Goal: Find specific page/section: Find specific page/section

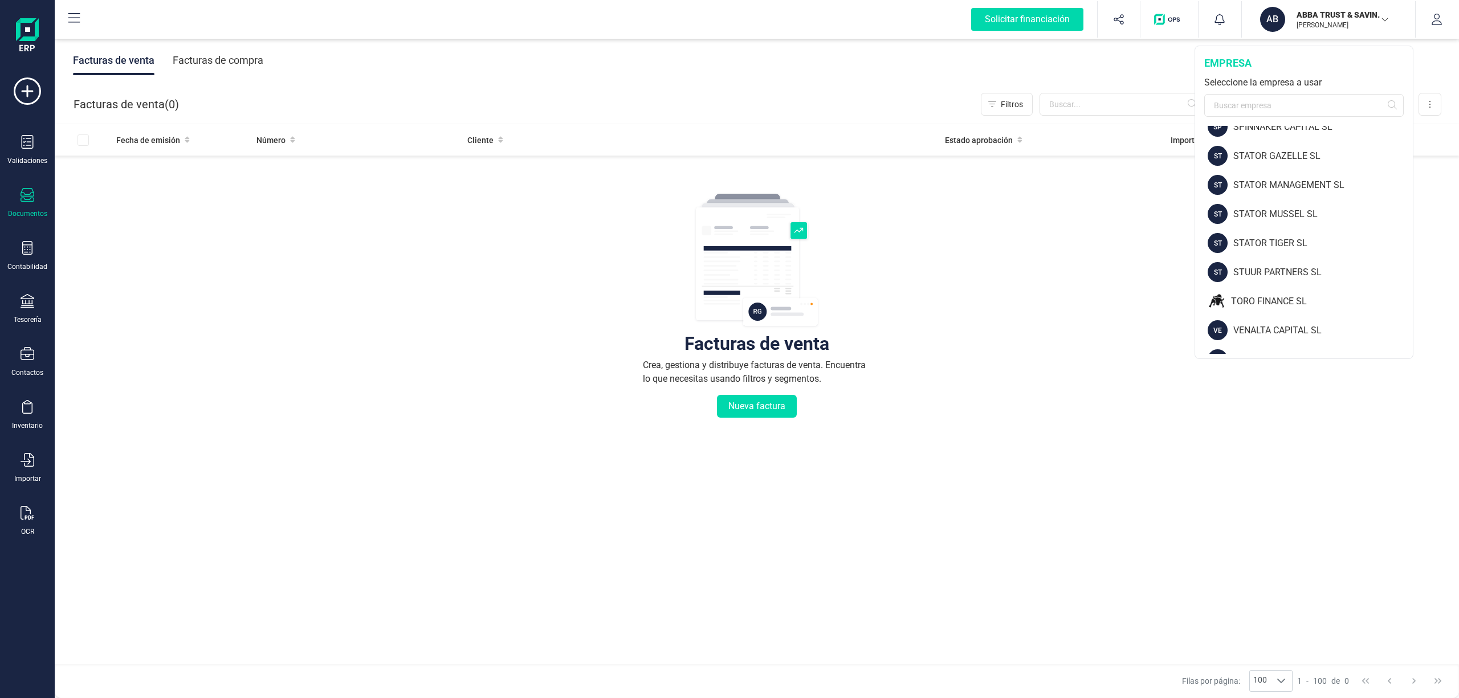
scroll to position [1487, 0]
click at [1273, 279] on div "TORO FINANCE SL" at bounding box center [1322, 282] width 182 height 14
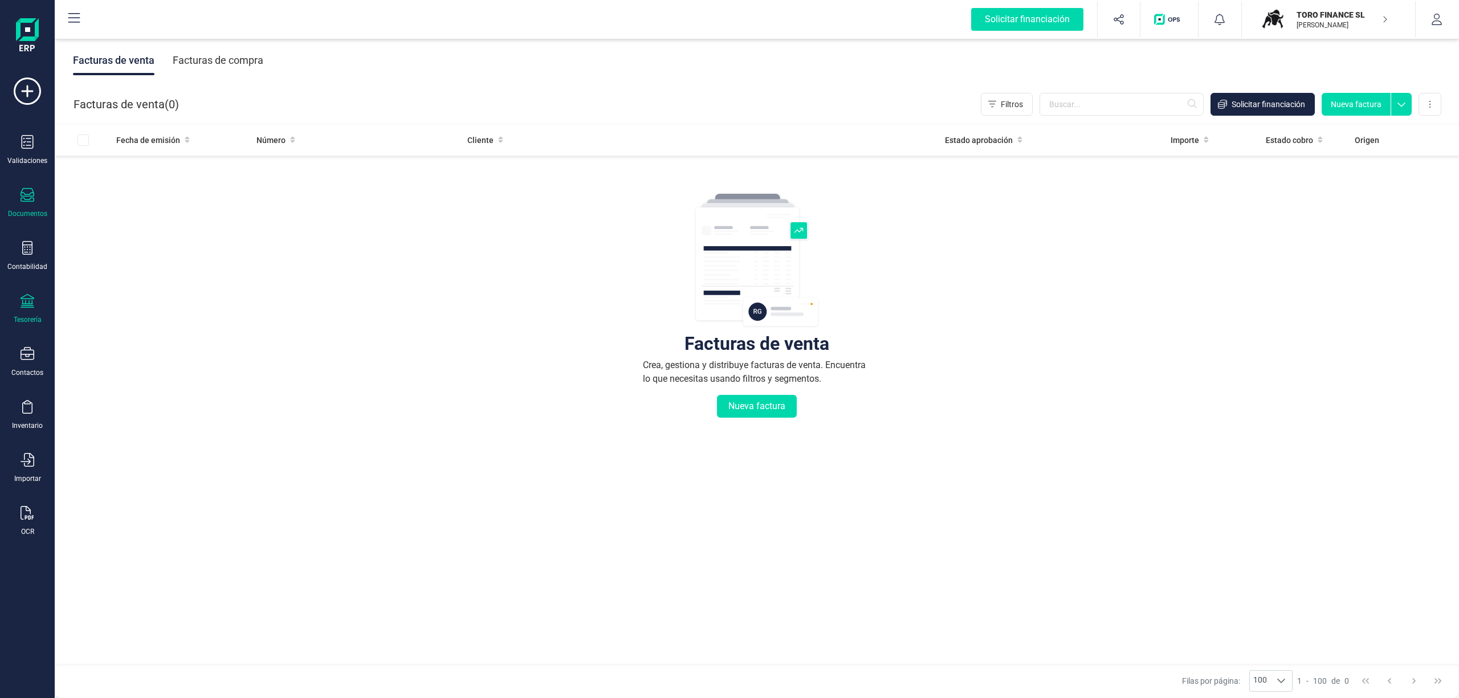
click at [26, 315] on div "Tesorería" at bounding box center [28, 319] width 28 height 9
click at [105, 191] on span "Cuentas bancarias" at bounding box center [139, 194] width 100 height 14
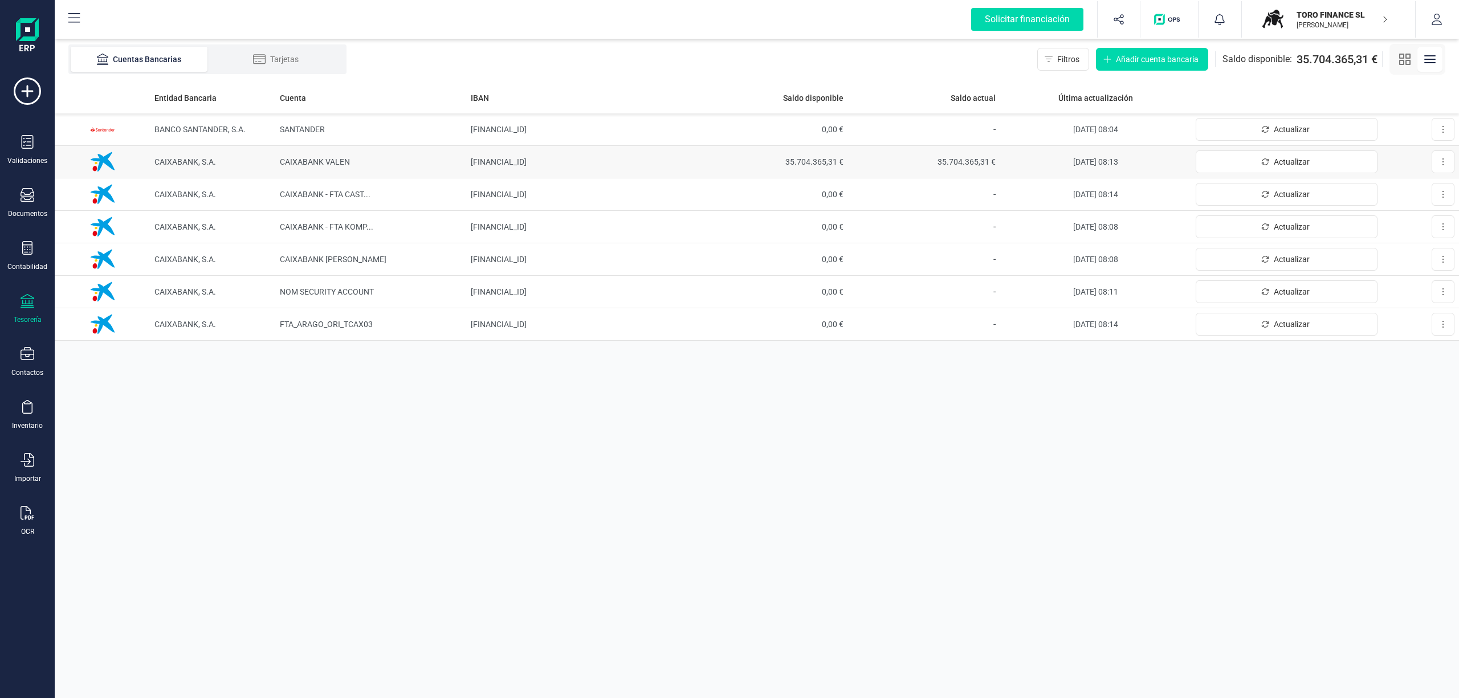
click at [799, 158] on span "35.704.365,31 €" at bounding box center [772, 161] width 144 height 11
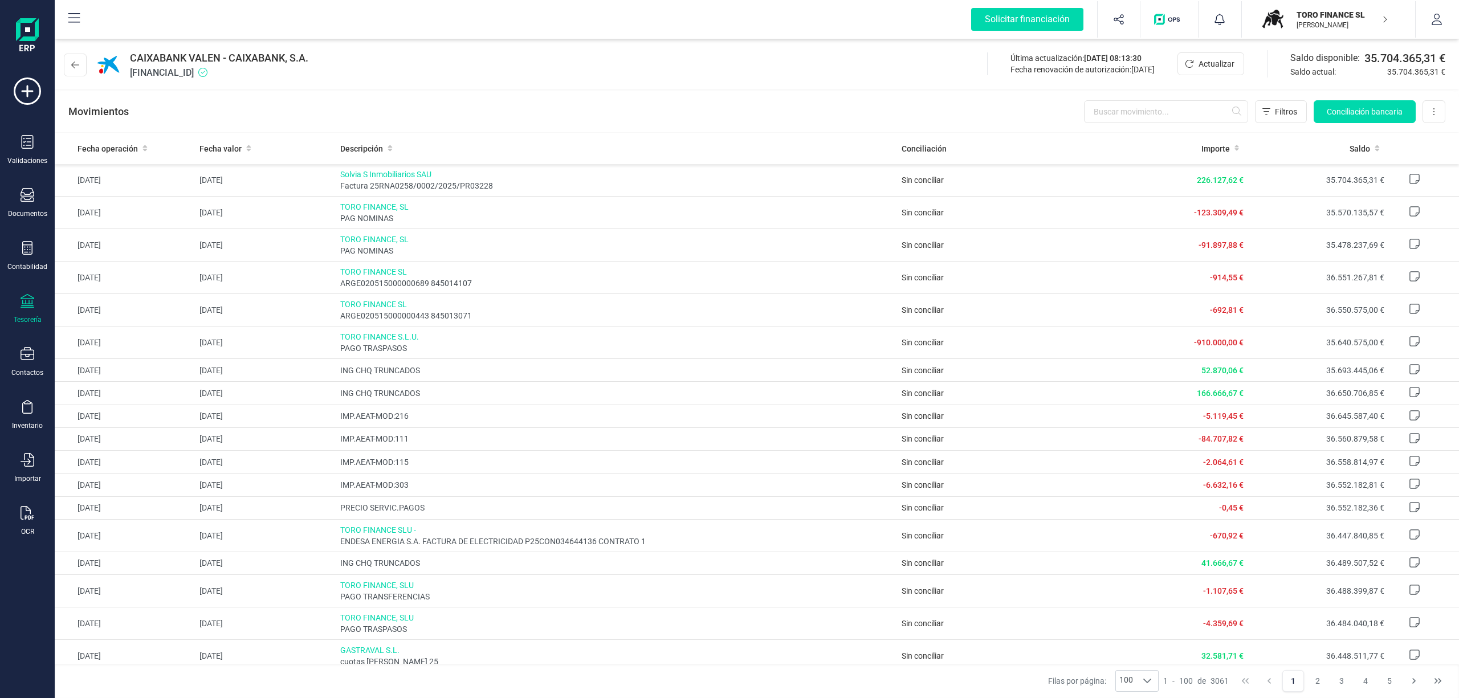
click at [1325, 10] on p "TORO FINANCE SL" at bounding box center [1341, 14] width 91 height 11
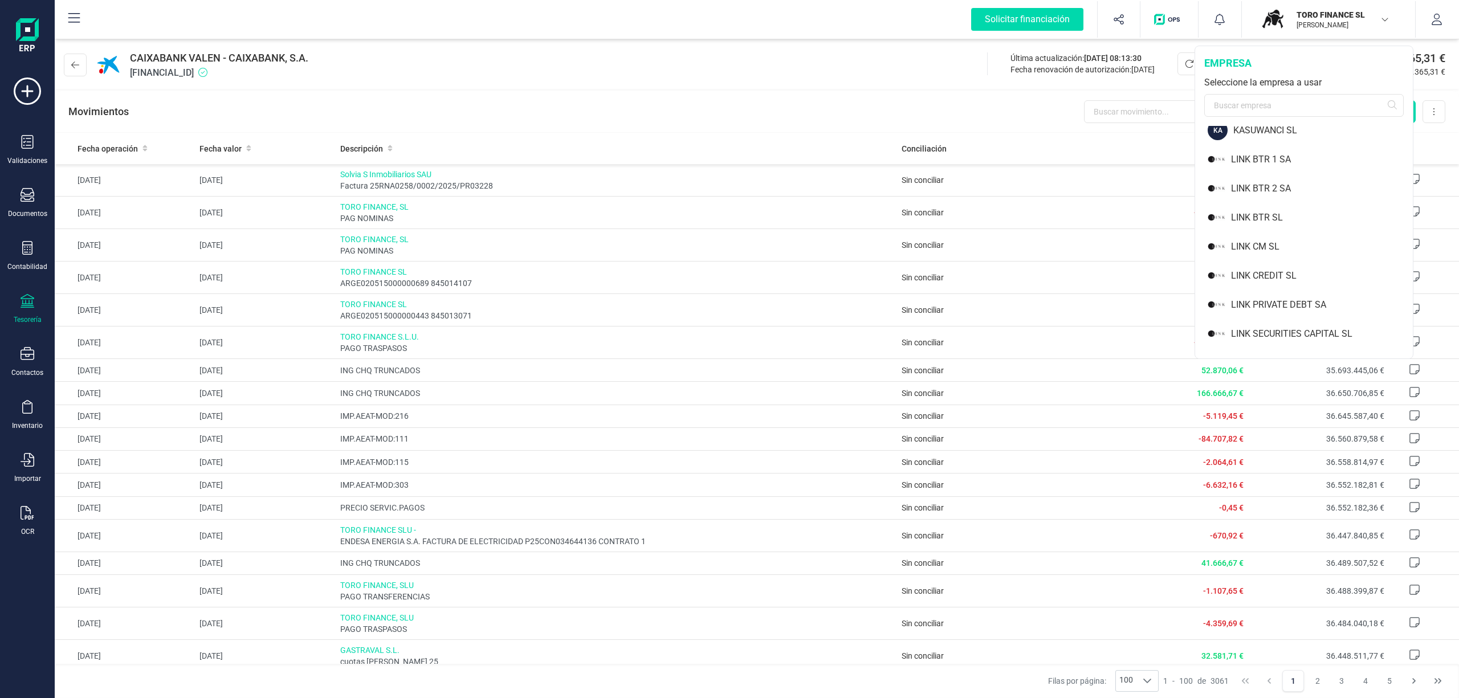
scroll to position [753, 0]
click at [1319, 311] on div "LINK PRIVATE DEBT SA" at bounding box center [1322, 318] width 182 height 14
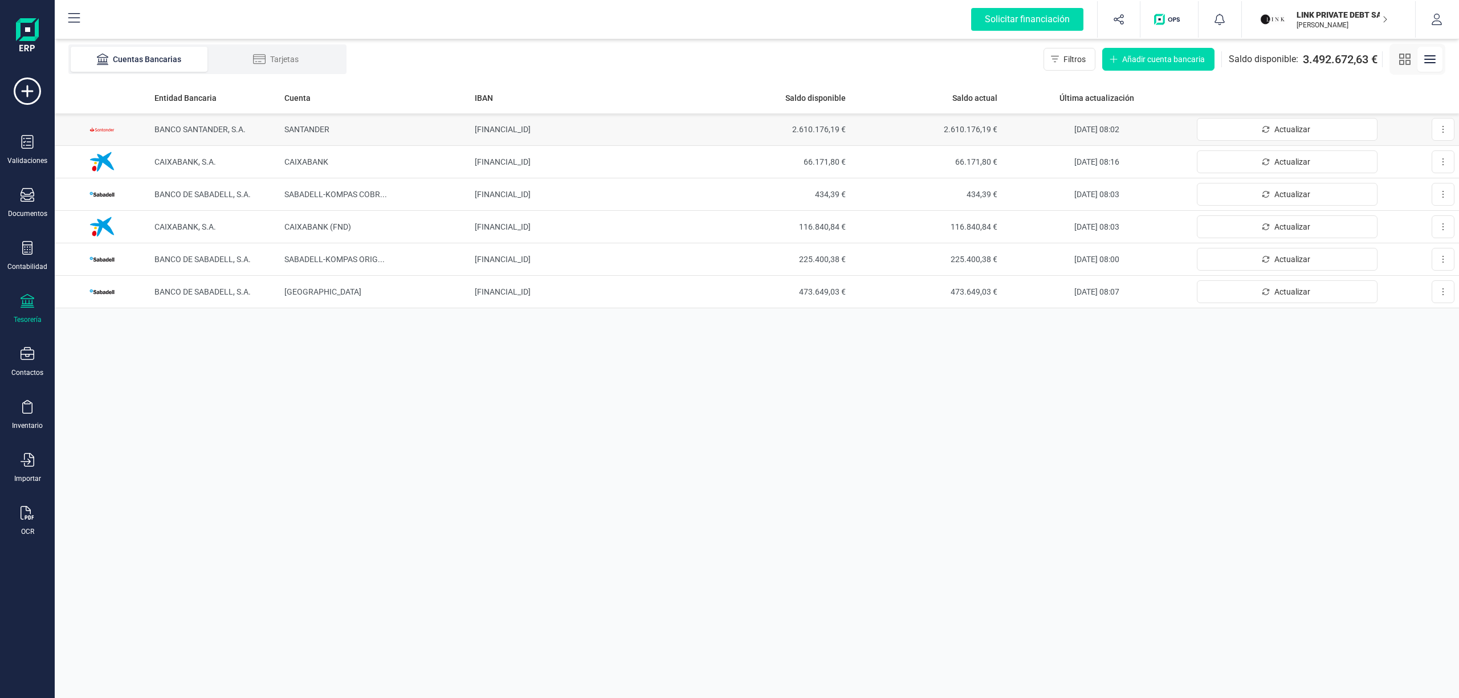
click at [806, 124] on span "2.610.176,19 €" at bounding box center [774, 129] width 143 height 11
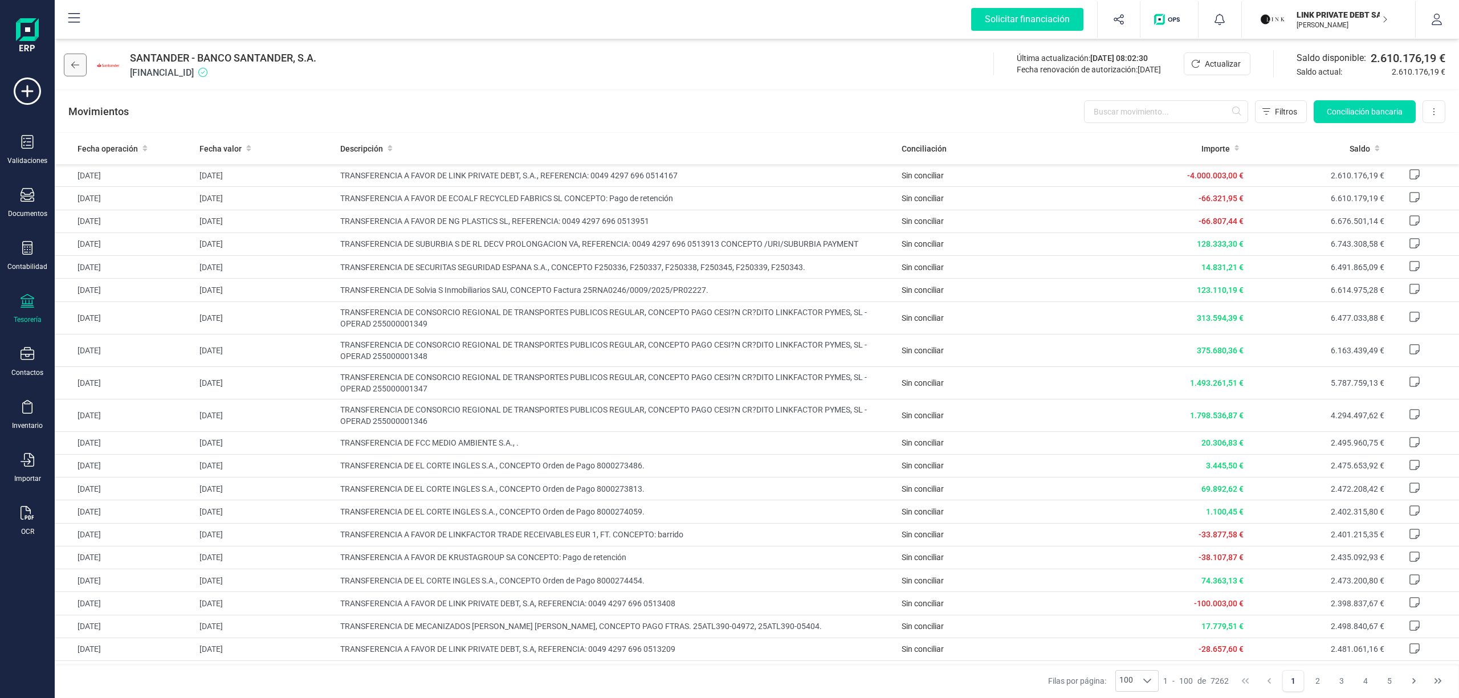
click at [74, 62] on icon at bounding box center [75, 64] width 8 height 9
